Goal: Task Accomplishment & Management: Use online tool/utility

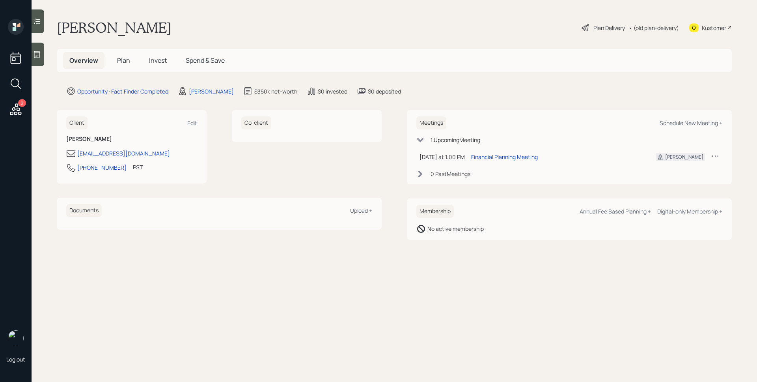
click at [39, 61] on div at bounding box center [38, 55] width 13 height 24
click at [117, 60] on span "Plan" at bounding box center [123, 60] width 13 height 9
